Goal: Task Accomplishment & Management: Manage account settings

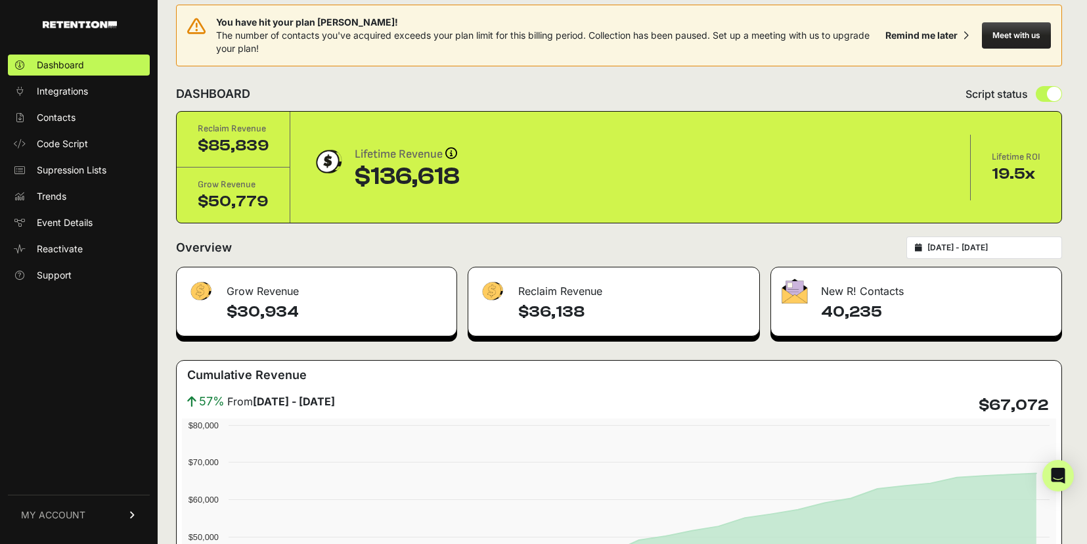
scroll to position [20, 0]
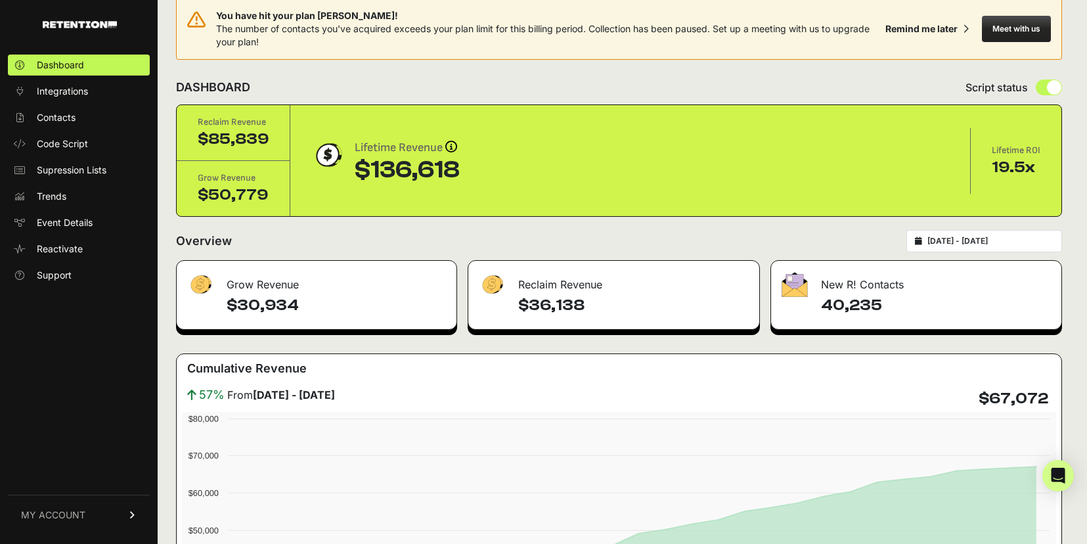
click at [135, 511] on icon at bounding box center [132, 515] width 9 height 8
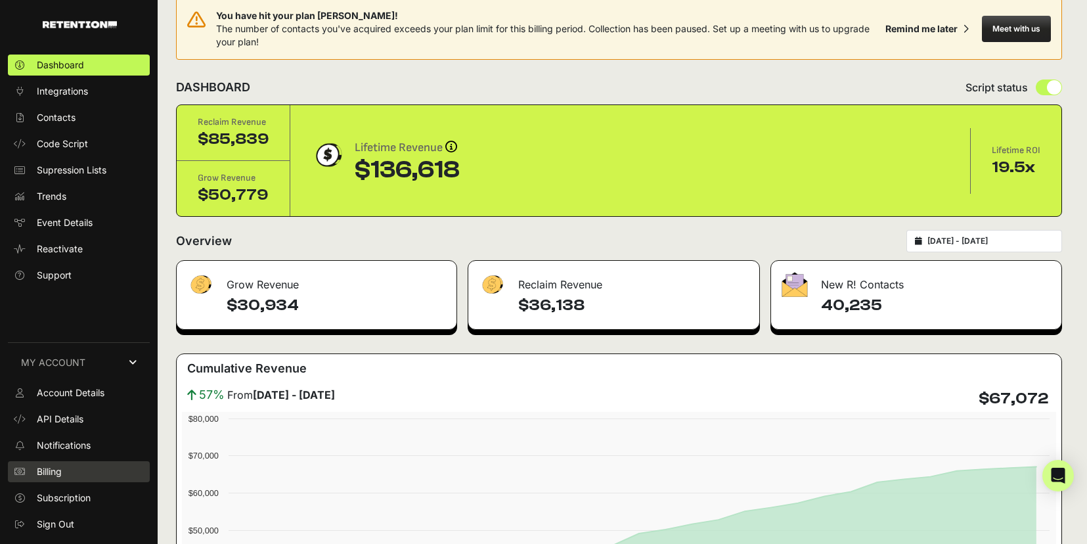
click at [64, 467] on link "Billing" at bounding box center [79, 471] width 142 height 21
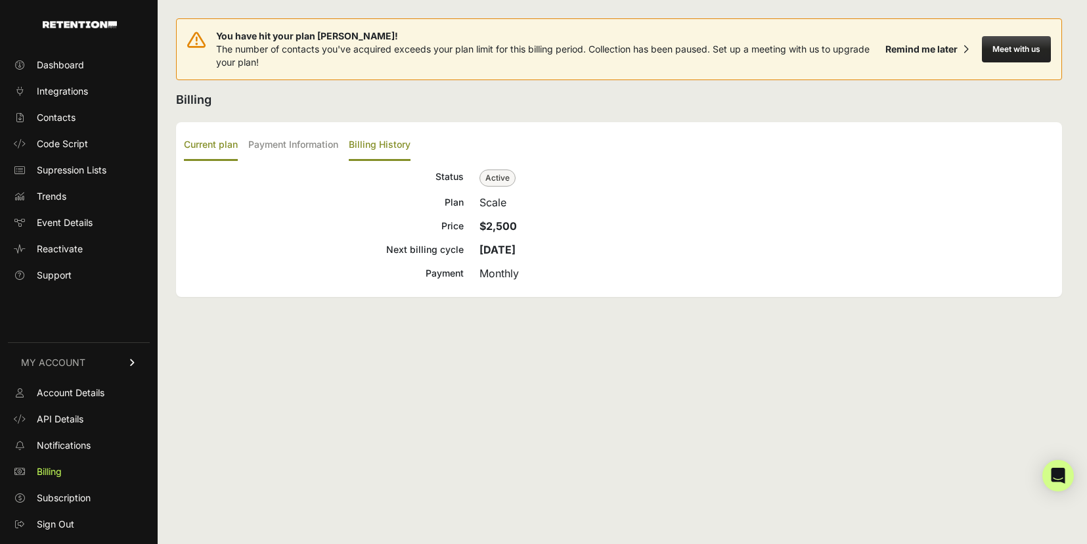
click at [384, 147] on label "Billing History" at bounding box center [380, 145] width 62 height 31
click at [0, 0] on input "Billing History" at bounding box center [0, 0] width 0 height 0
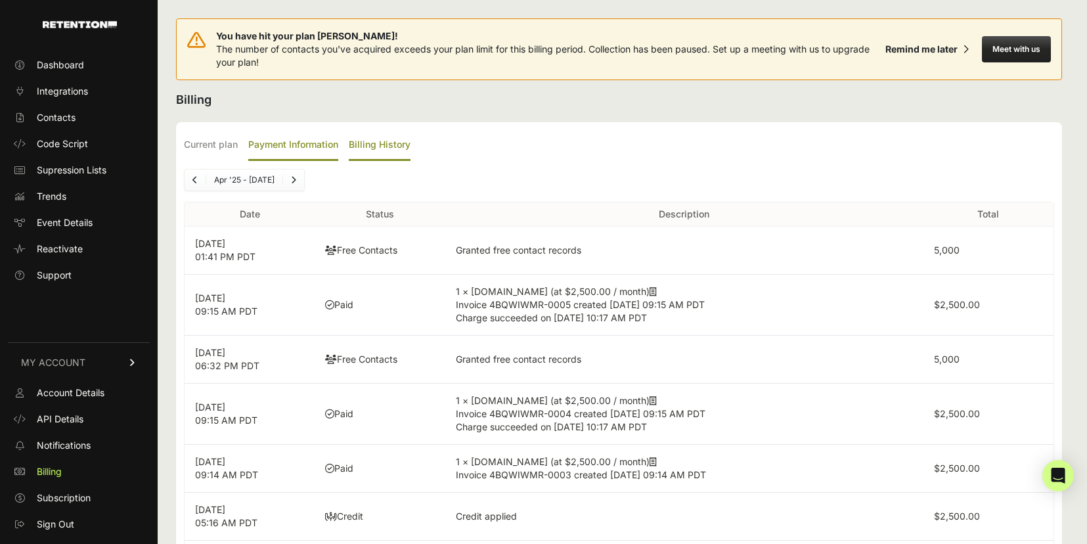
click at [286, 147] on label "Payment Information" at bounding box center [293, 145] width 90 height 31
click at [0, 0] on input "Payment Information" at bounding box center [0, 0] width 0 height 0
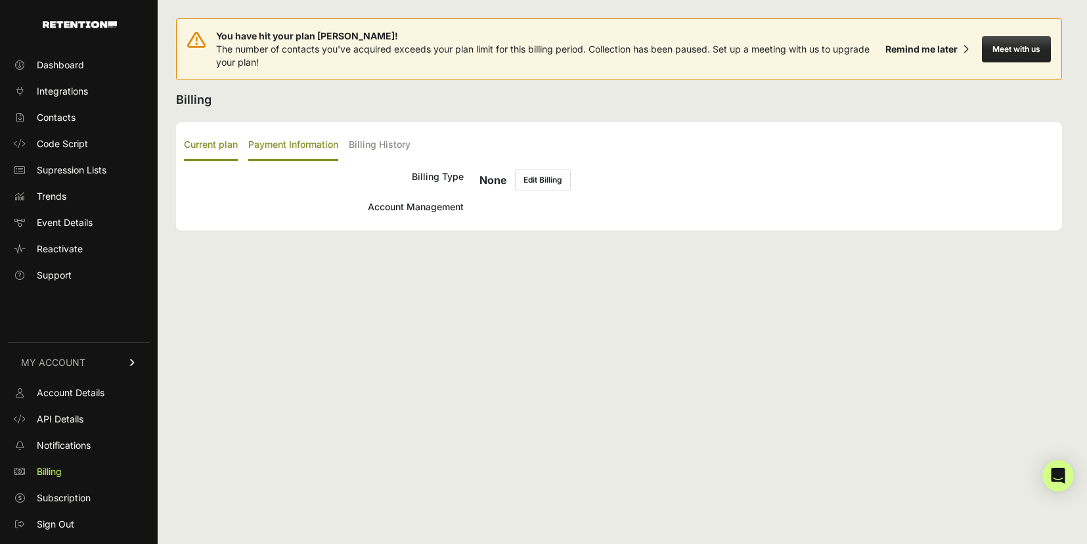
click at [214, 149] on label "Current plan" at bounding box center [211, 145] width 54 height 31
click at [0, 0] on input "Current plan" at bounding box center [0, 0] width 0 height 0
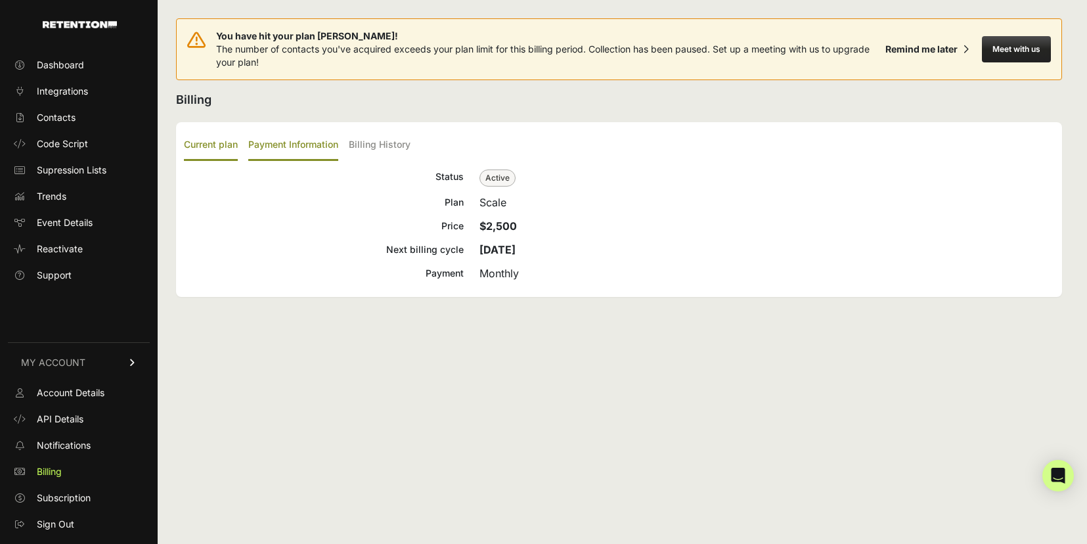
click at [292, 142] on label "Payment Information" at bounding box center [293, 145] width 90 height 31
click at [0, 0] on input "Payment Information" at bounding box center [0, 0] width 0 height 0
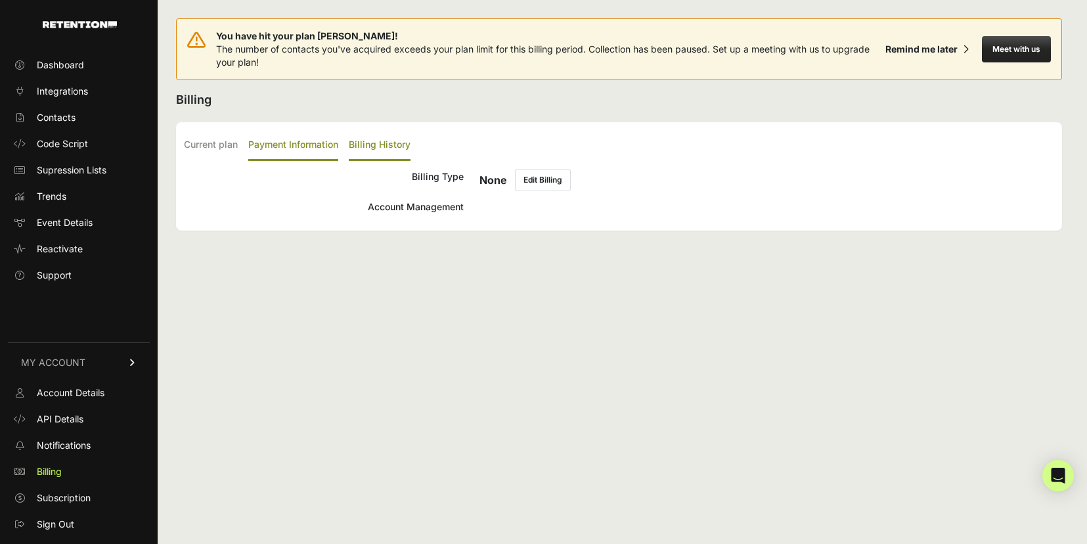
click at [364, 139] on label "Billing History" at bounding box center [380, 145] width 62 height 31
click at [0, 0] on input "Billing History" at bounding box center [0, 0] width 0 height 0
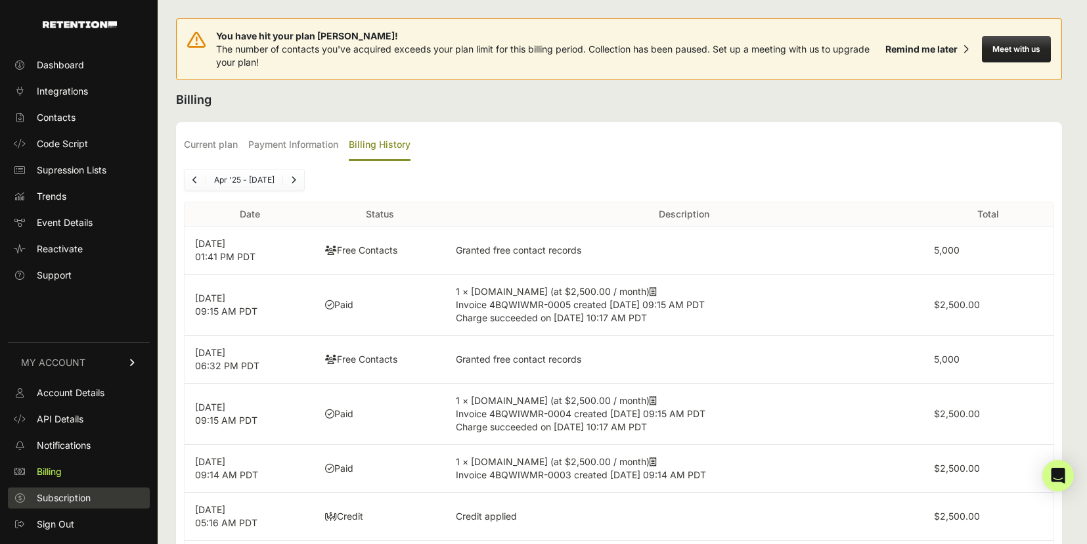
click at [98, 493] on link "Subscription" at bounding box center [79, 497] width 142 height 21
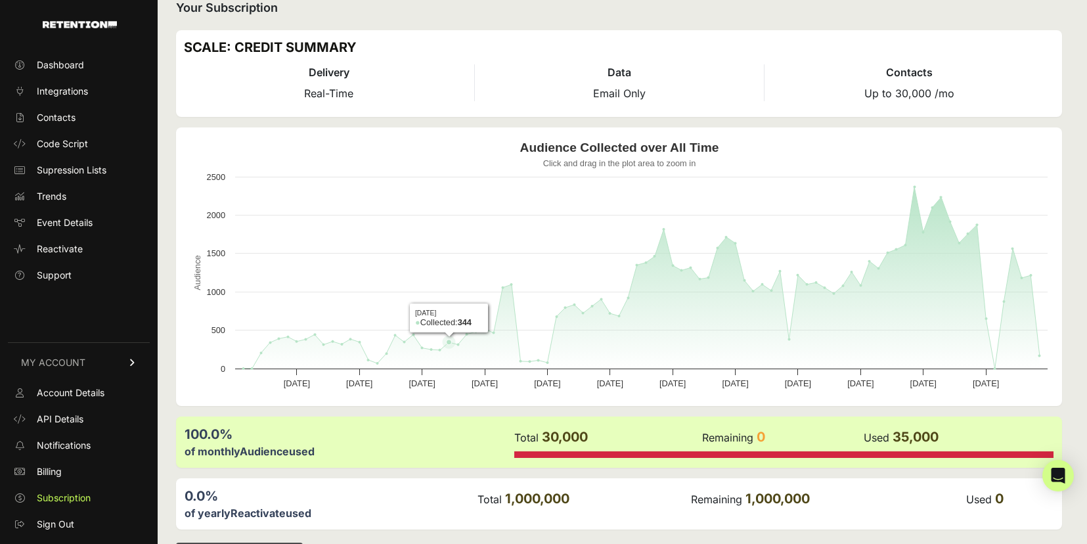
scroll to position [141, 0]
